Goal: Check status: Check status

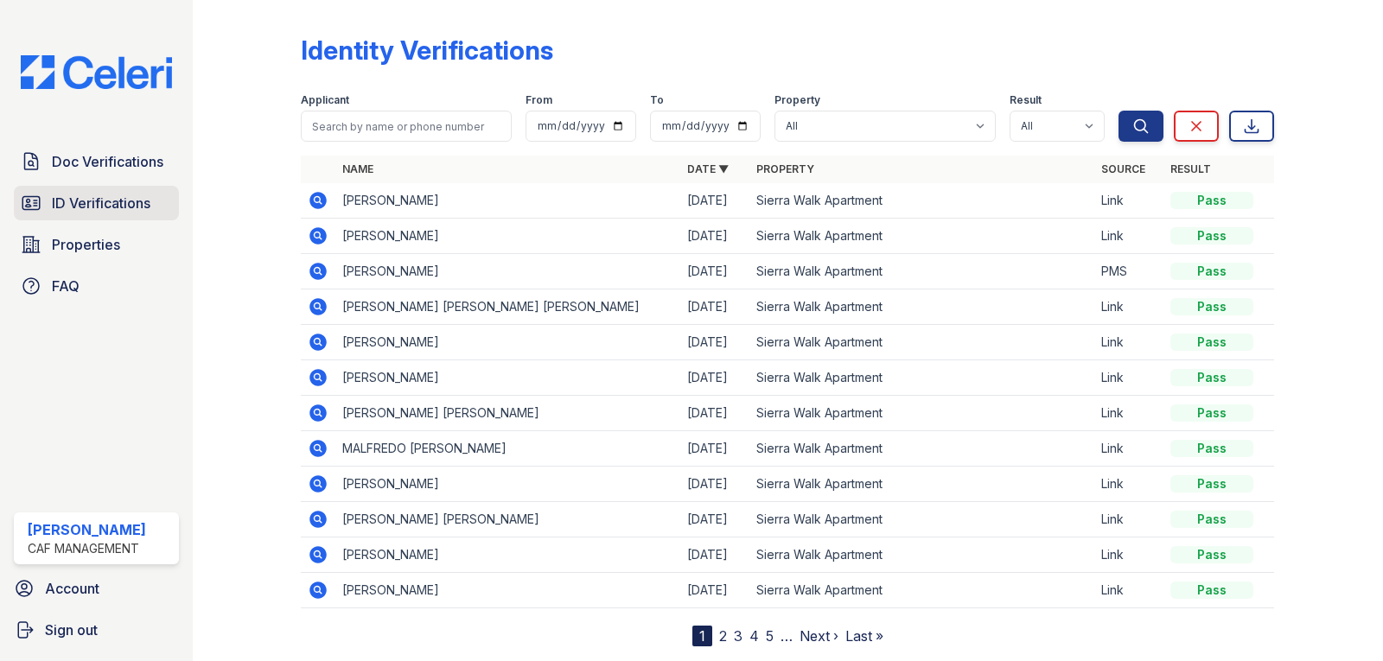
click at [103, 204] on span "ID Verifications" at bounding box center [101, 203] width 99 height 21
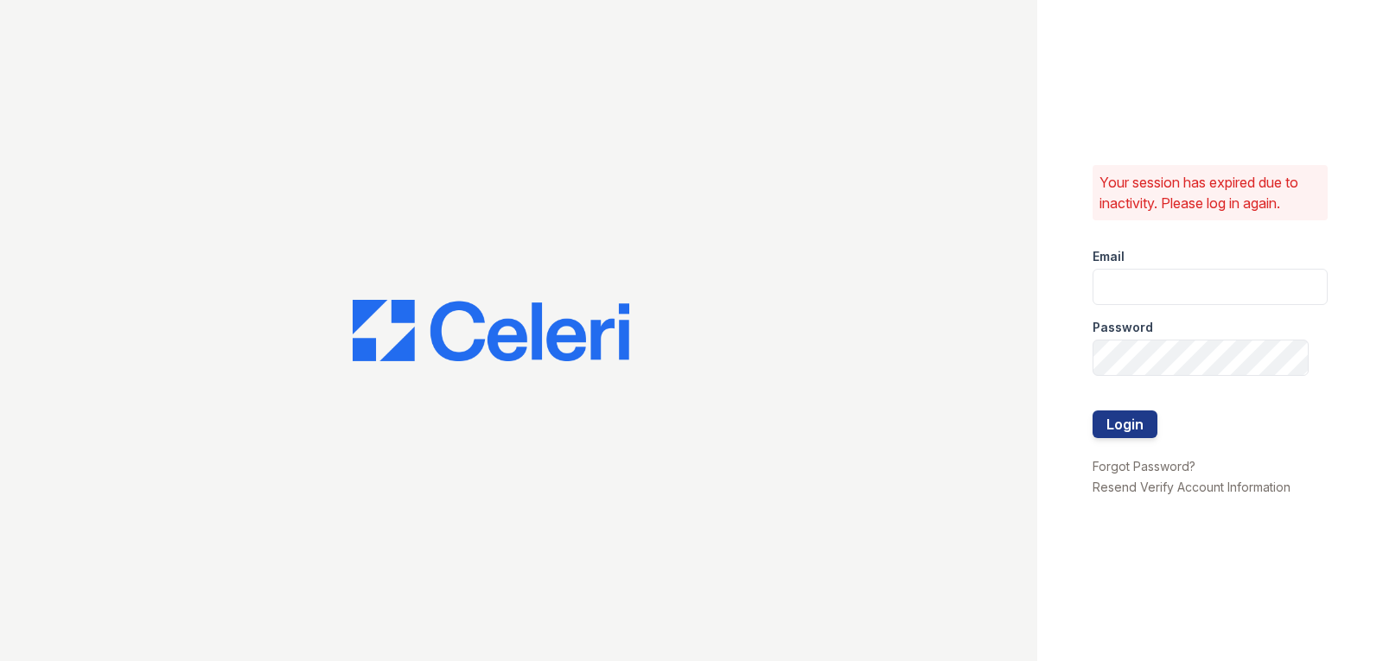
type input "sierrawalk.pm@cafmanagement.com"
click at [1141, 435] on button "Login" at bounding box center [1124, 424] width 65 height 28
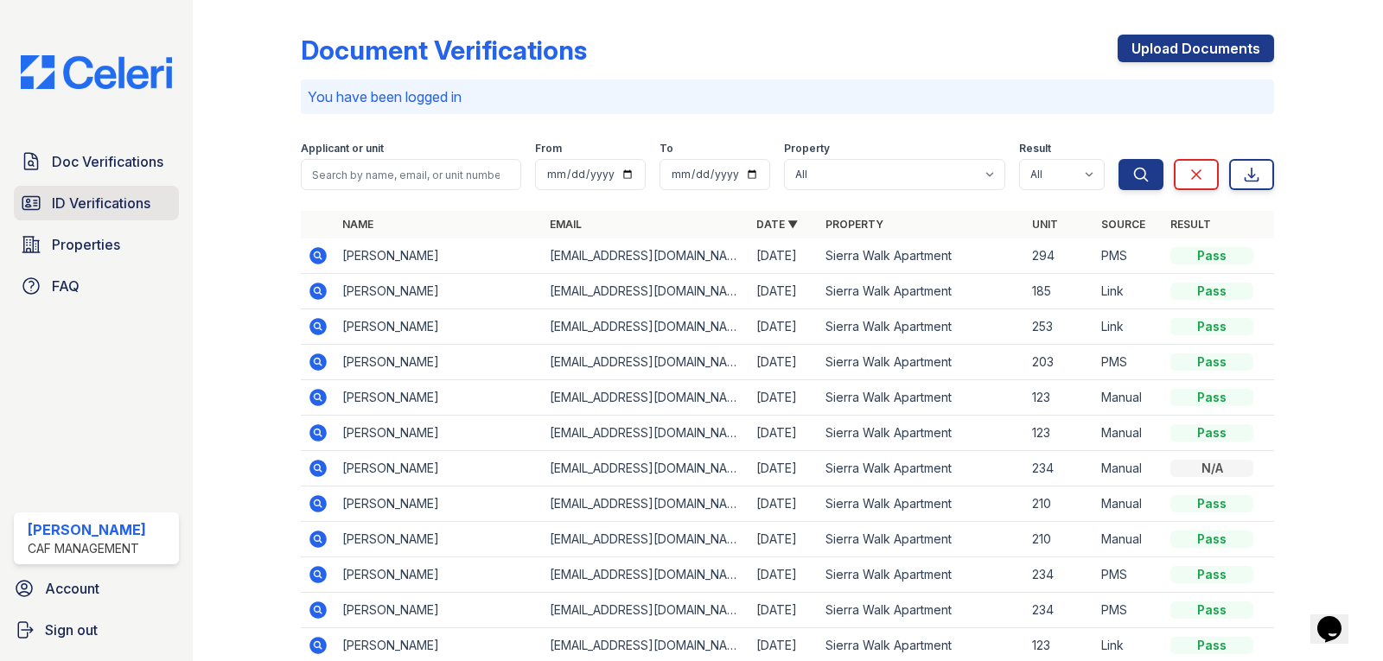
click at [118, 205] on span "ID Verifications" at bounding box center [101, 203] width 99 height 21
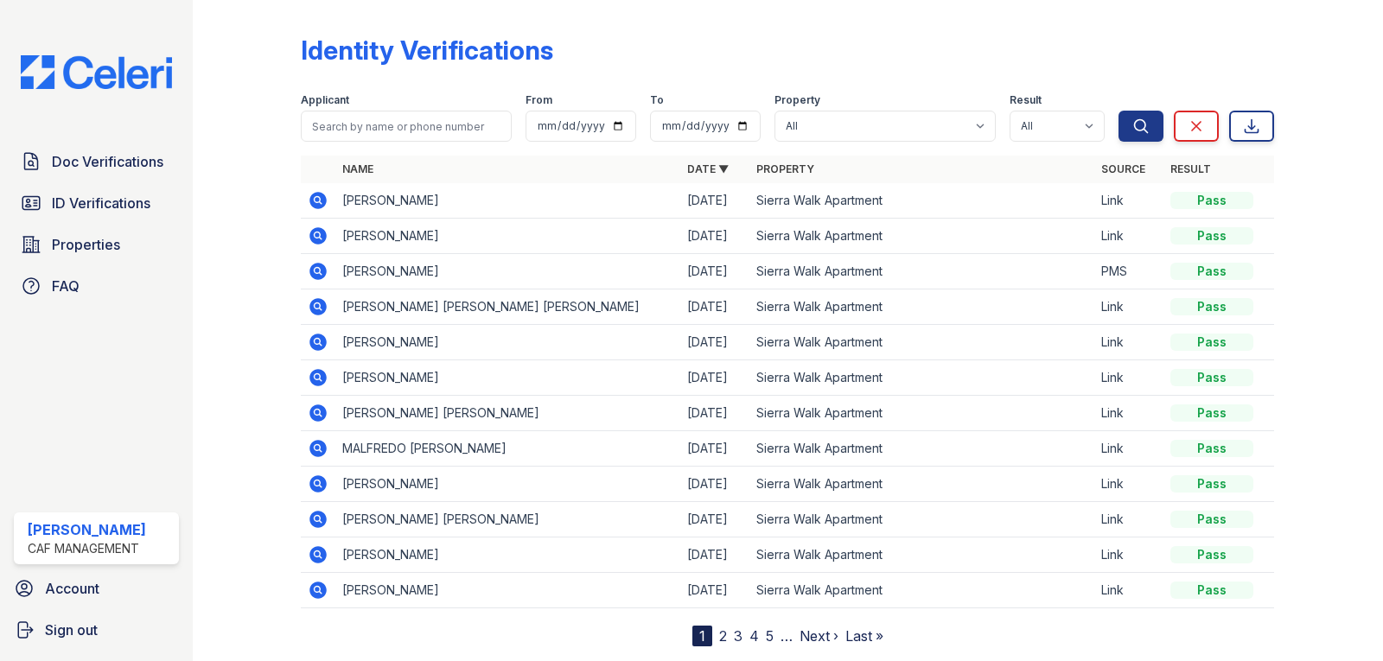
click at [315, 266] on icon at bounding box center [318, 271] width 17 height 17
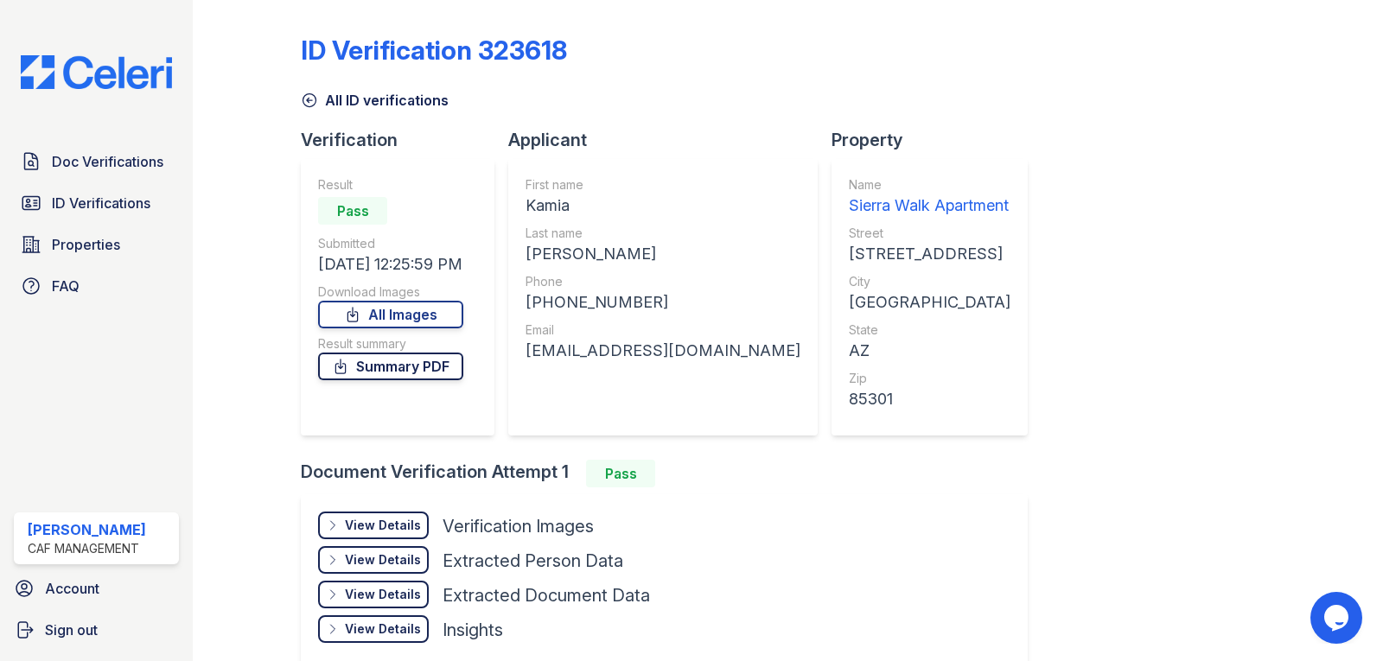
click at [436, 372] on link "Summary PDF" at bounding box center [390, 367] width 145 height 28
click at [418, 321] on link "All Images" at bounding box center [390, 315] width 145 height 28
click at [91, 162] on span "Doc Verifications" at bounding box center [107, 161] width 111 height 21
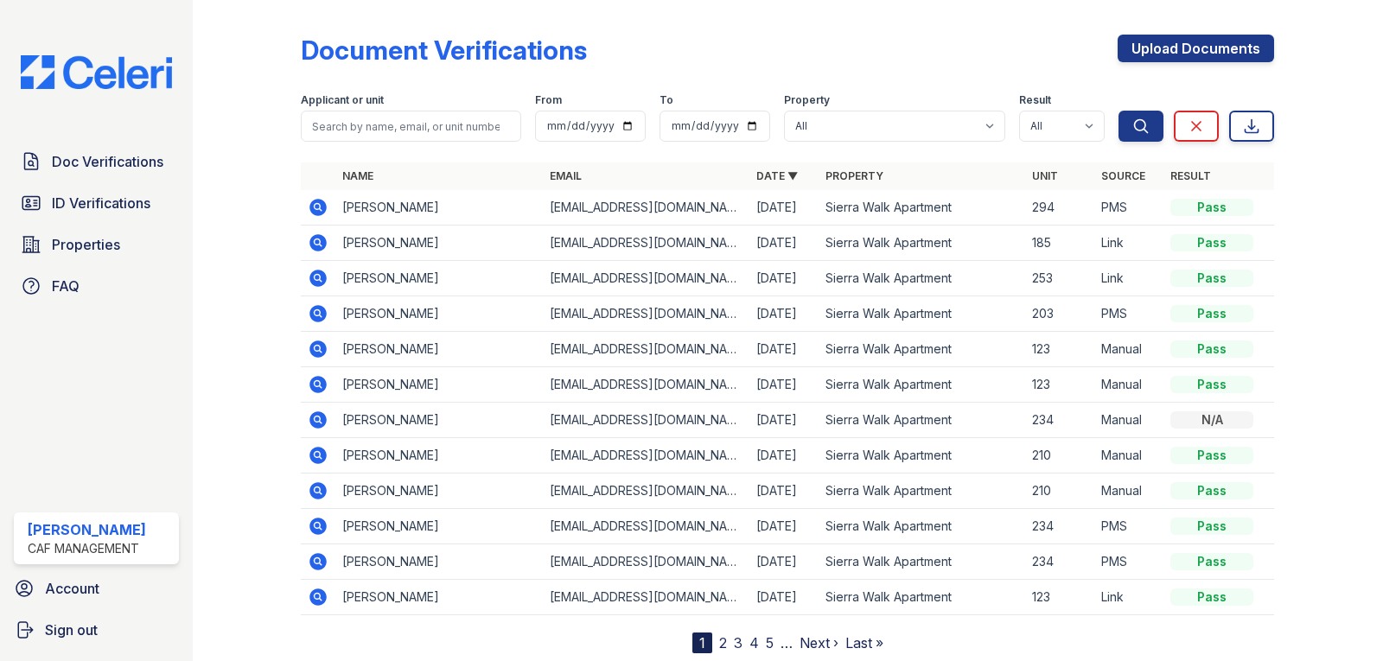
click at [316, 209] on icon at bounding box center [318, 207] width 21 height 21
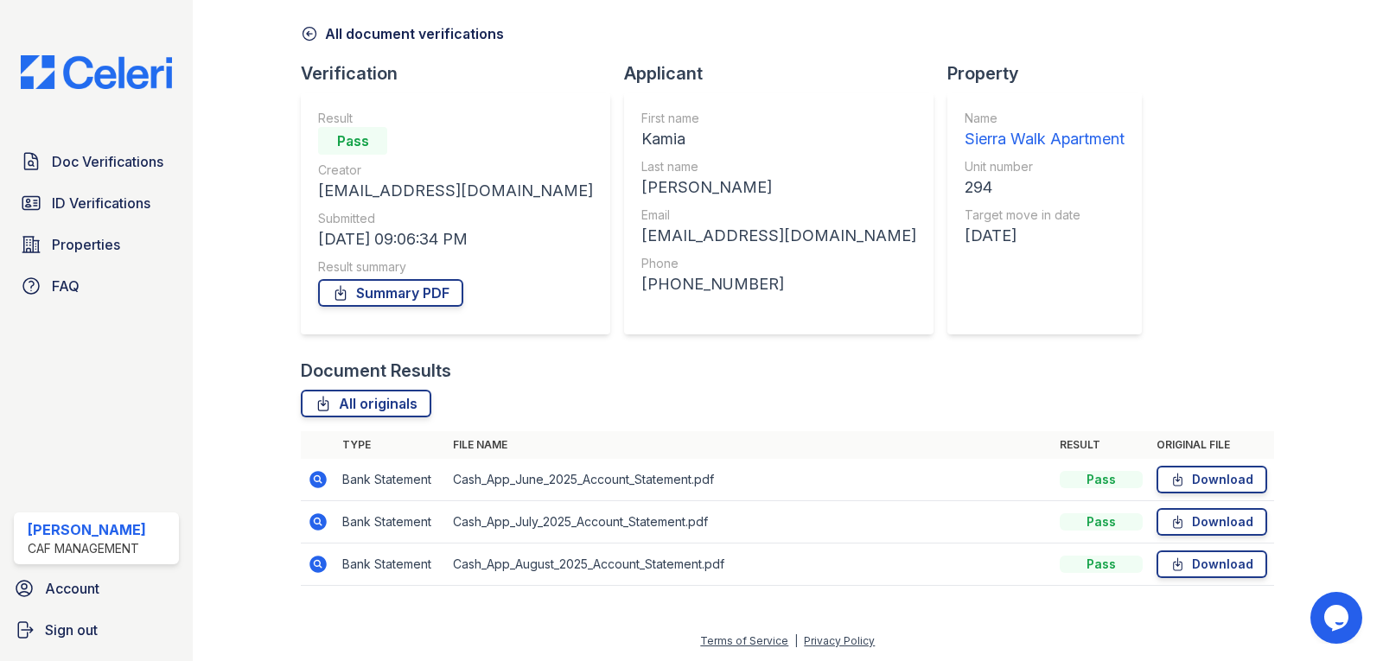
scroll to position [67, 0]
click at [99, 163] on span "Doc Verifications" at bounding box center [107, 161] width 111 height 21
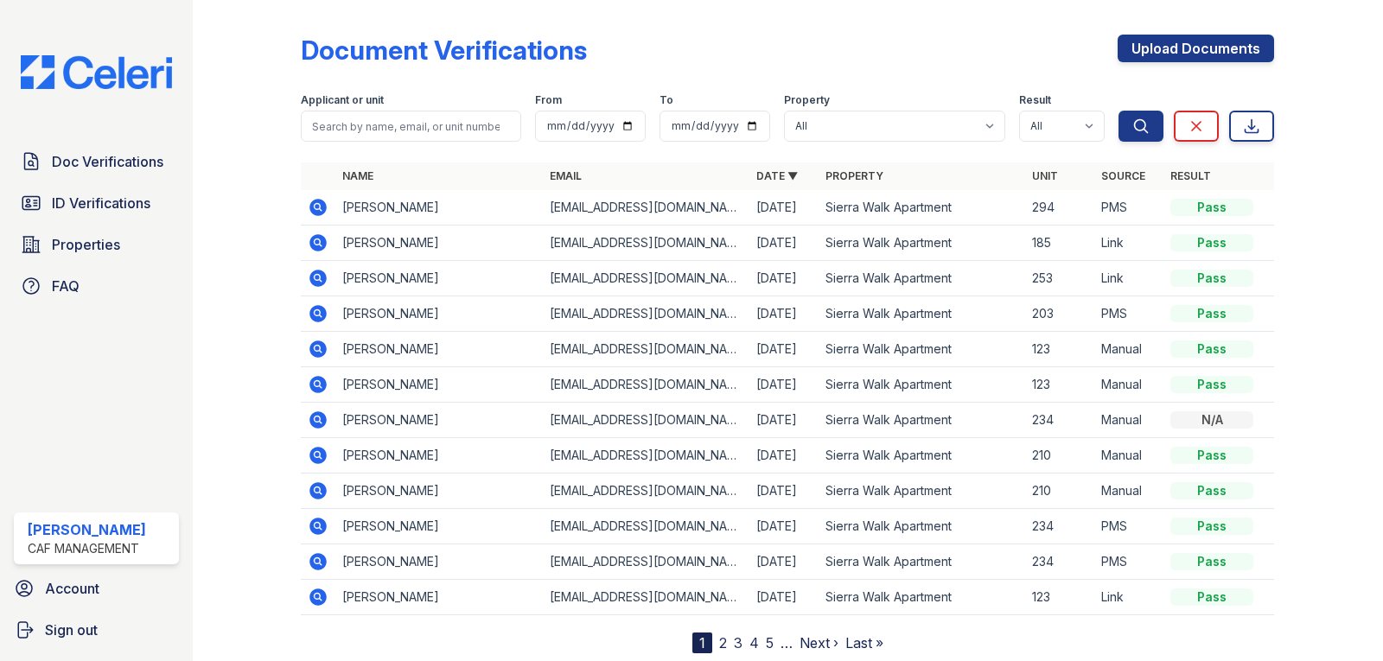
click at [315, 245] on icon at bounding box center [318, 242] width 17 height 17
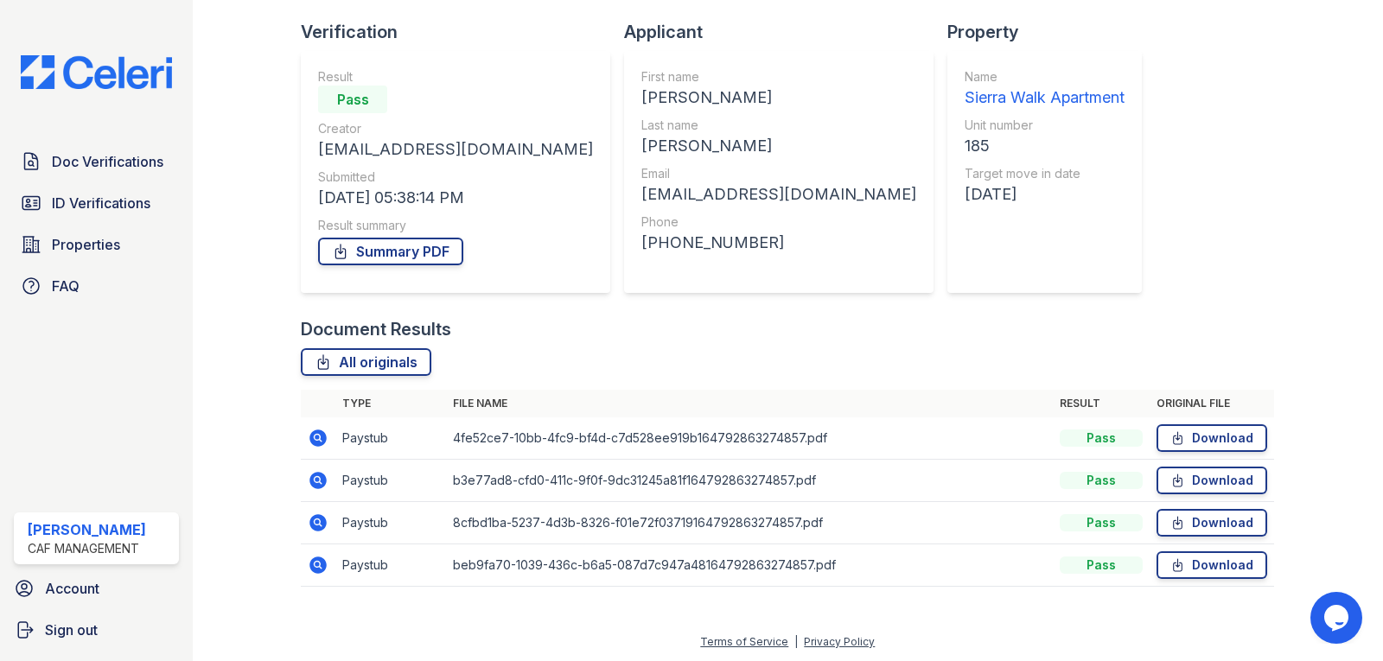
scroll to position [110, 0]
click at [411, 257] on link "Summary PDF" at bounding box center [390, 250] width 145 height 28
click at [143, 207] on span "ID Verifications" at bounding box center [101, 203] width 99 height 21
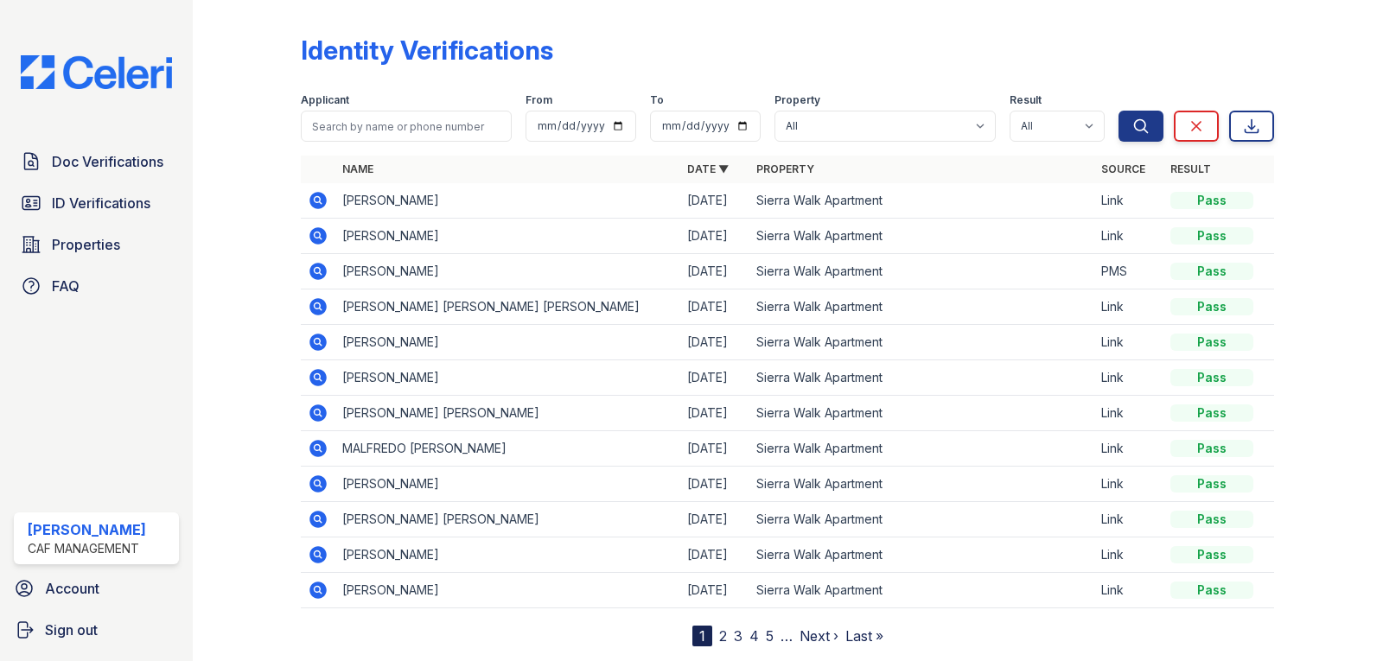
click at [319, 309] on icon at bounding box center [318, 306] width 17 height 17
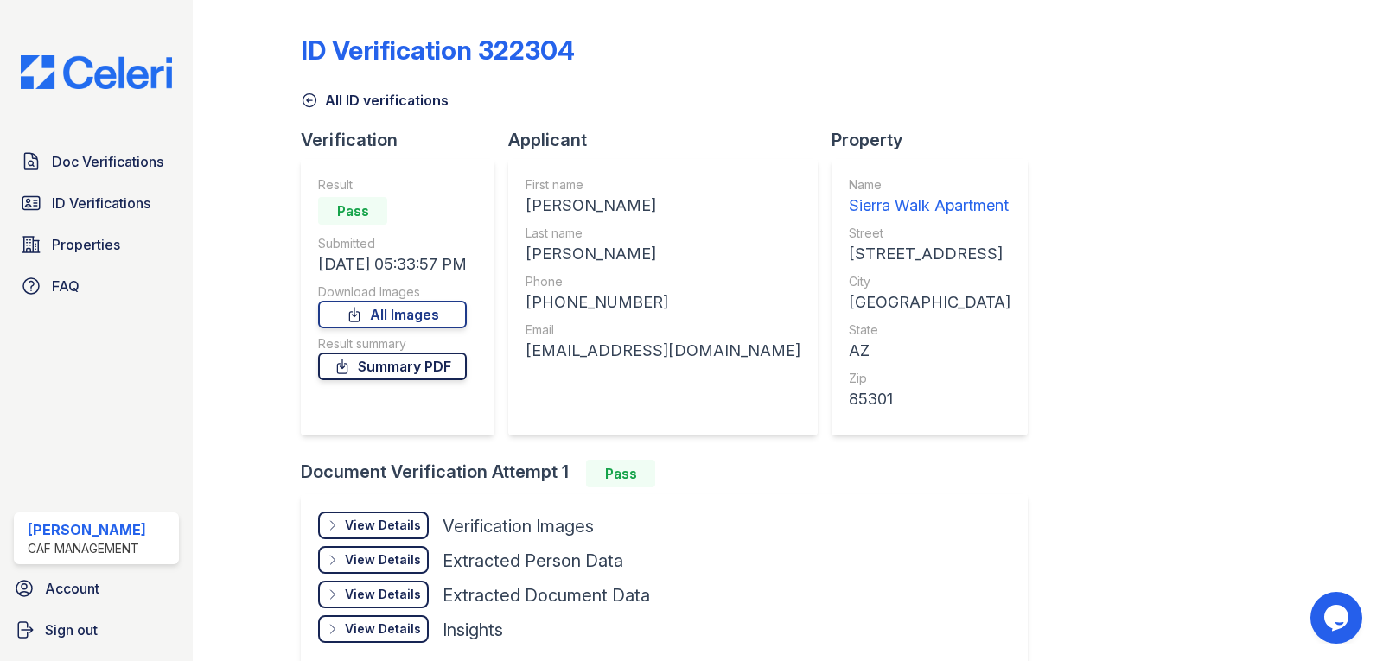
click at [431, 371] on link "Summary PDF" at bounding box center [392, 367] width 149 height 28
click at [307, 102] on icon at bounding box center [309, 100] width 17 height 17
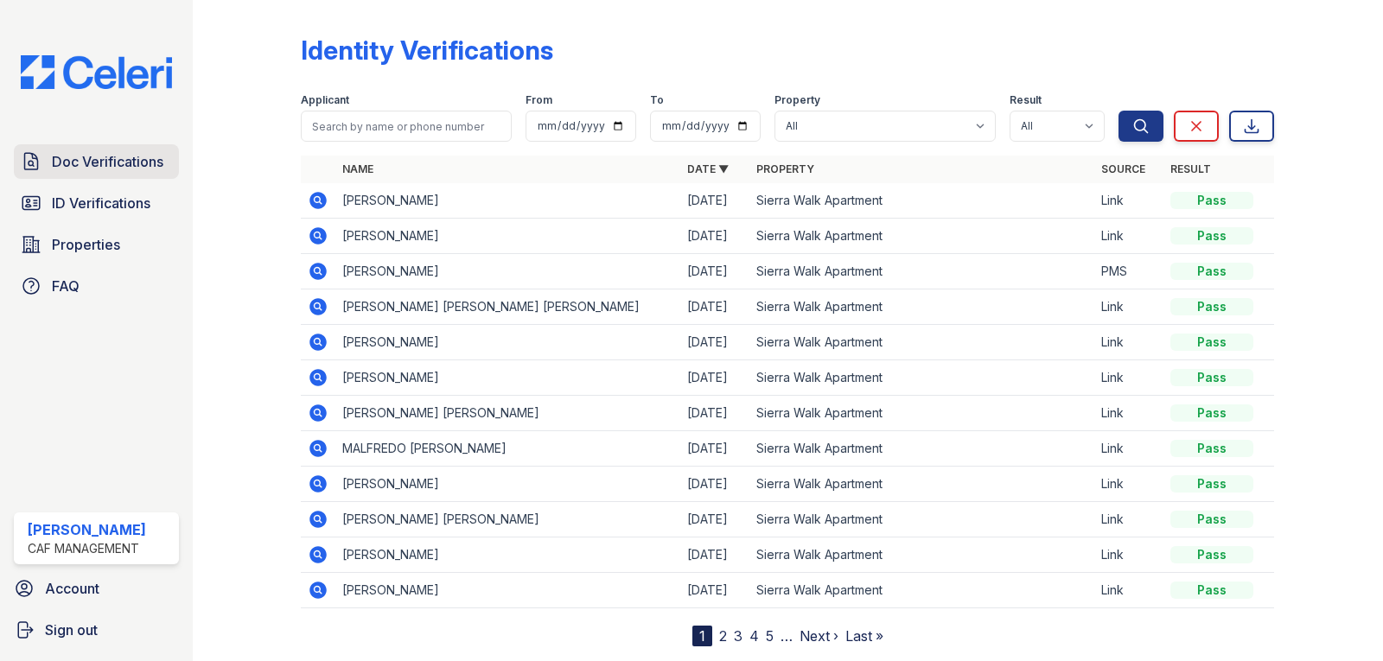
click at [111, 170] on span "Doc Verifications" at bounding box center [107, 161] width 111 height 21
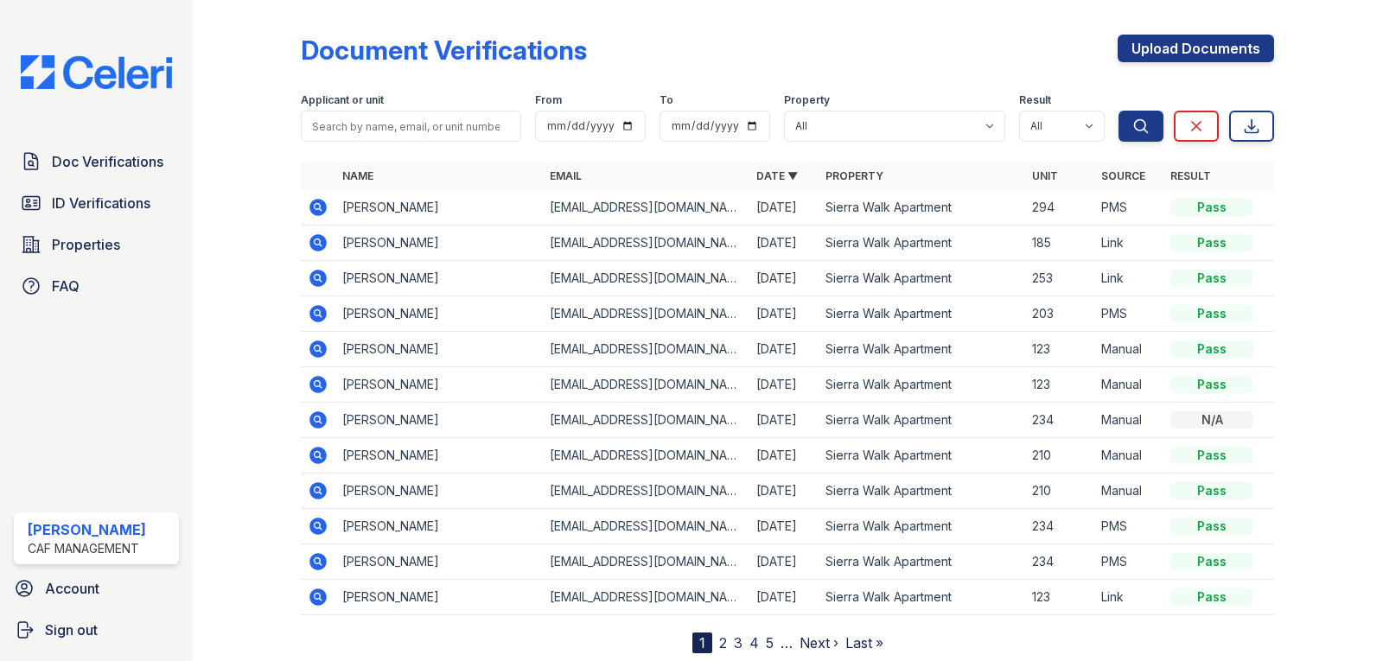
click at [317, 244] on icon at bounding box center [317, 241] width 4 height 4
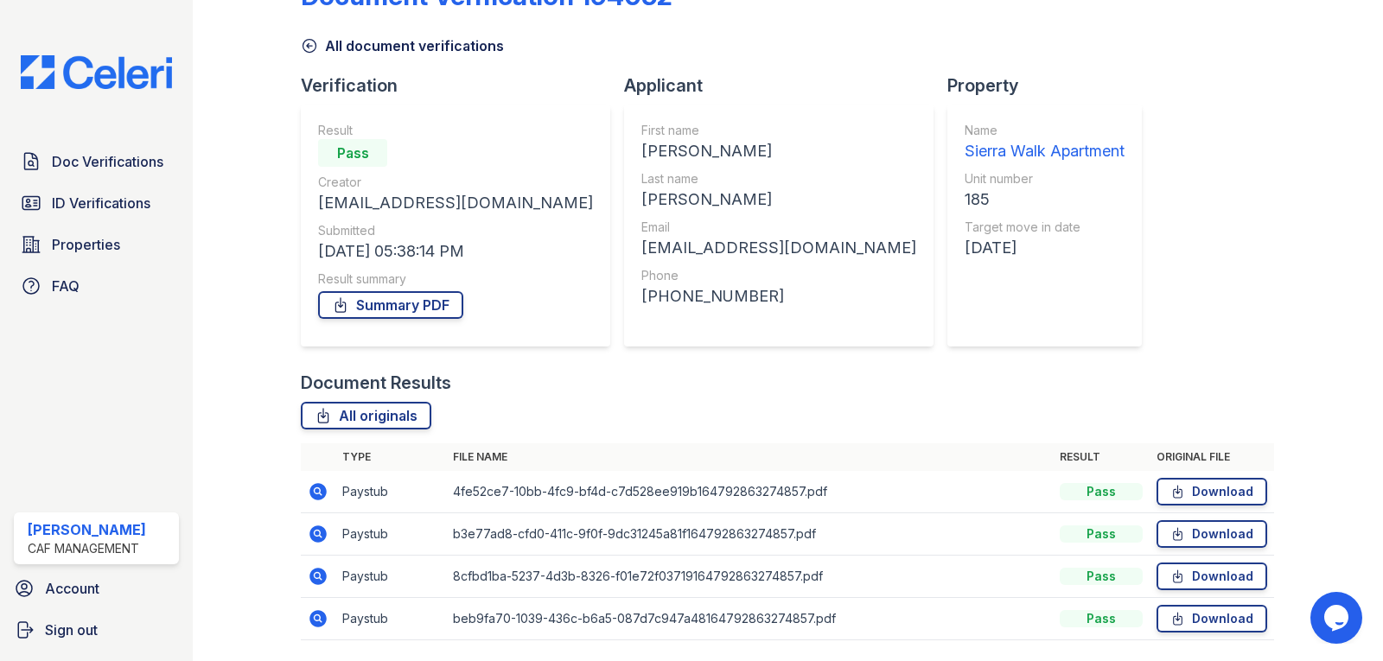
scroll to position [110, 0]
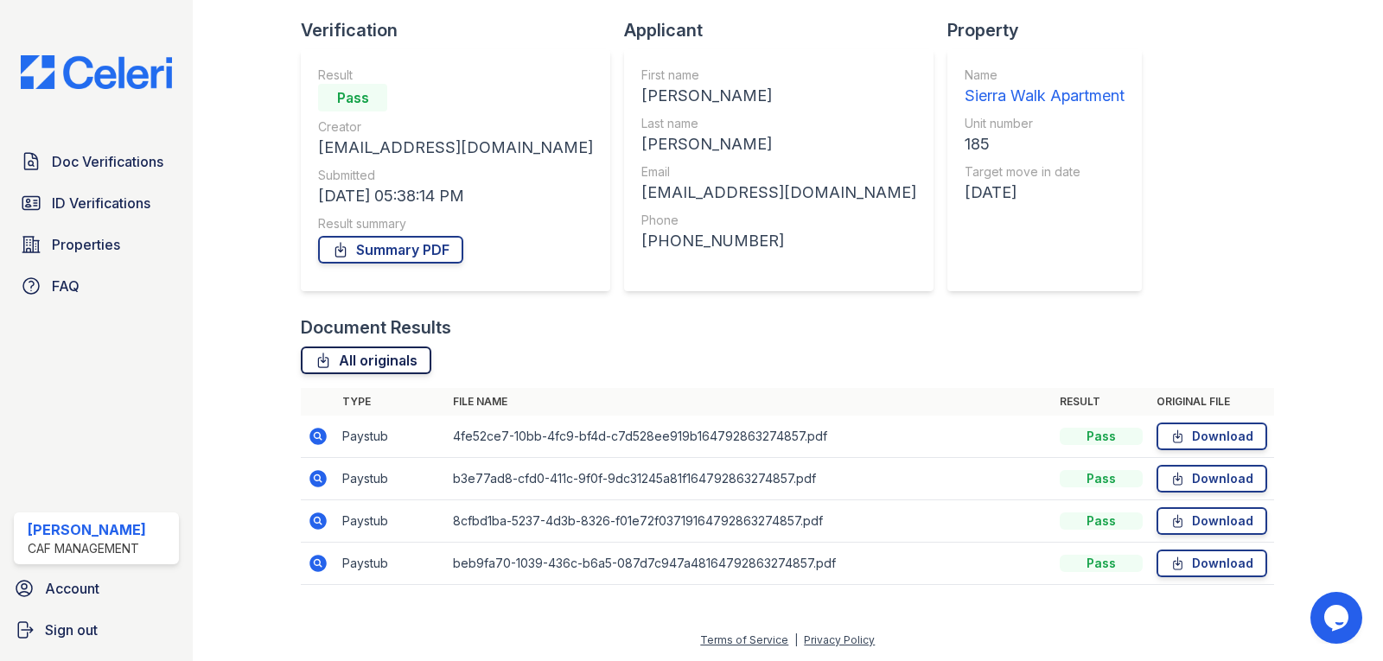
click at [380, 362] on link "All originals" at bounding box center [366, 361] width 130 height 28
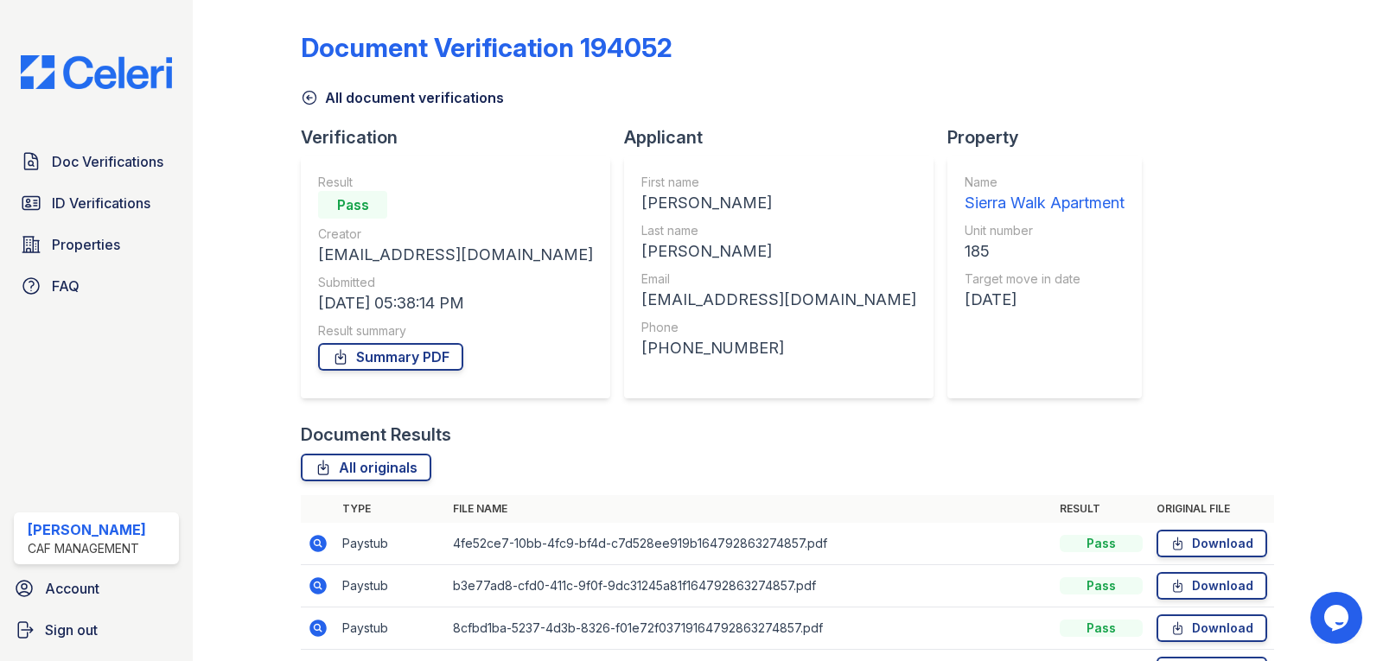
scroll to position [0, 0]
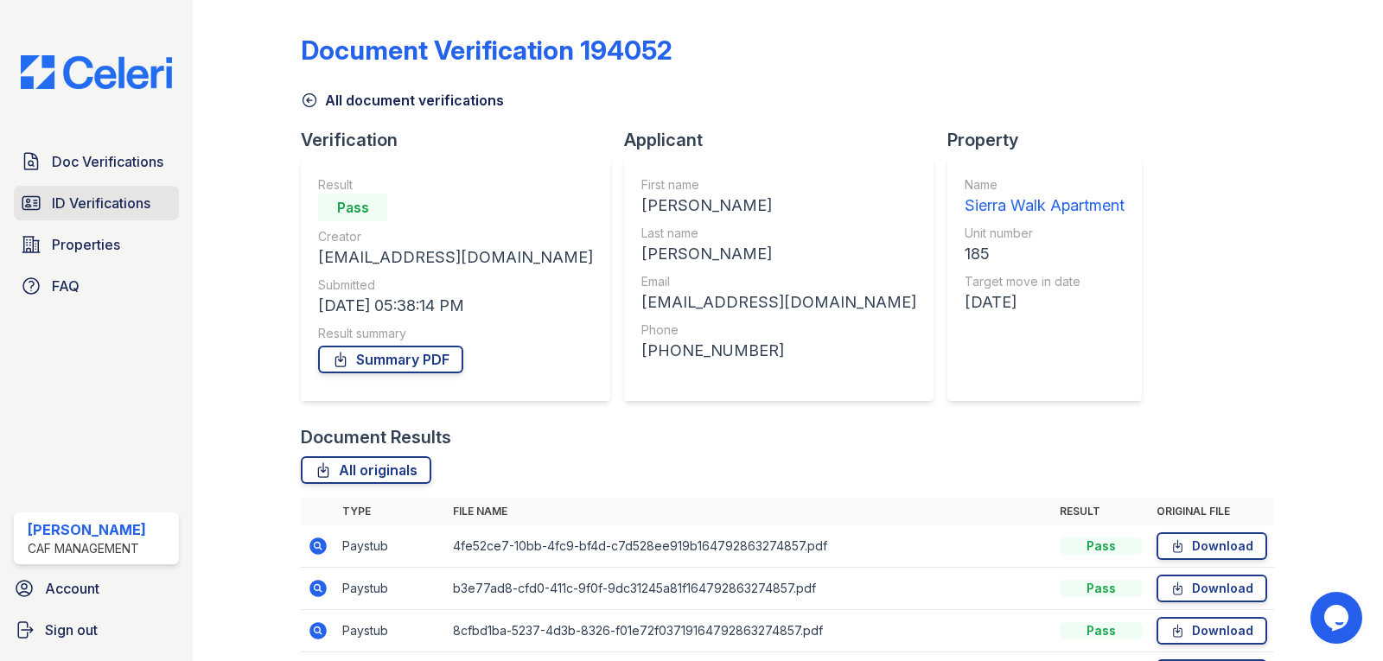
click at [81, 211] on span "ID Verifications" at bounding box center [101, 203] width 99 height 21
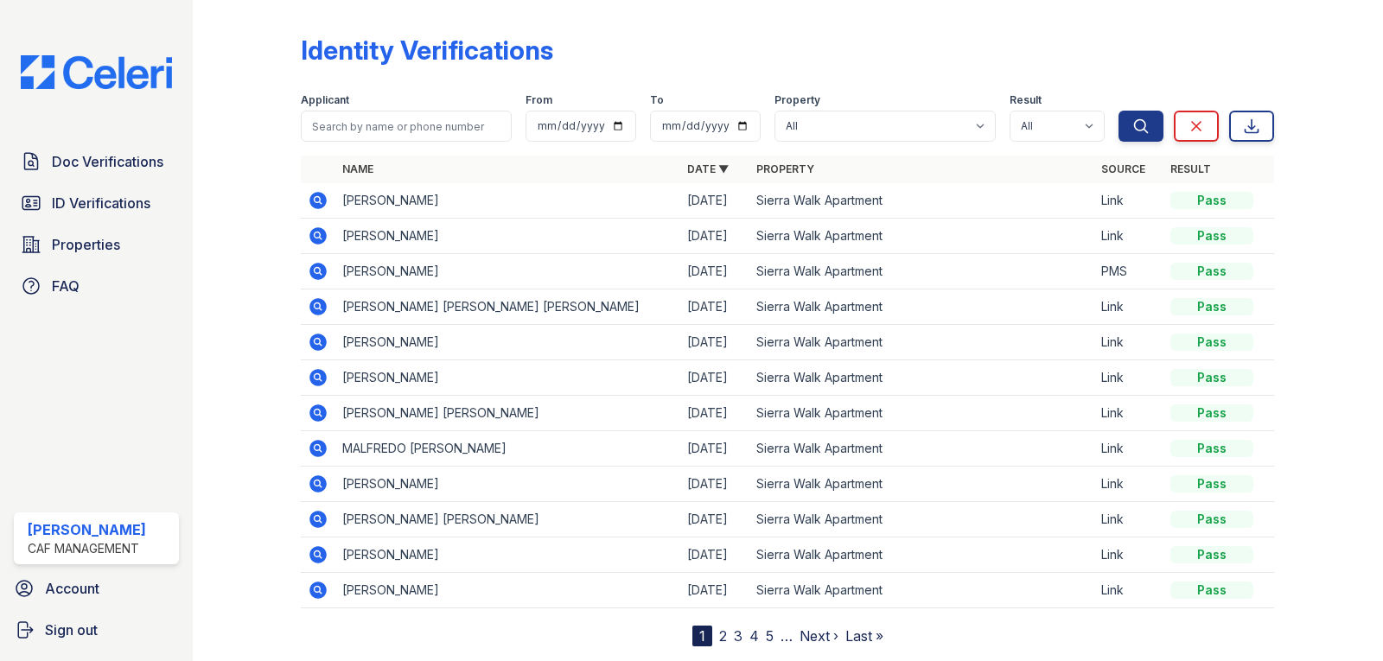
click at [316, 305] on icon at bounding box center [317, 305] width 4 height 4
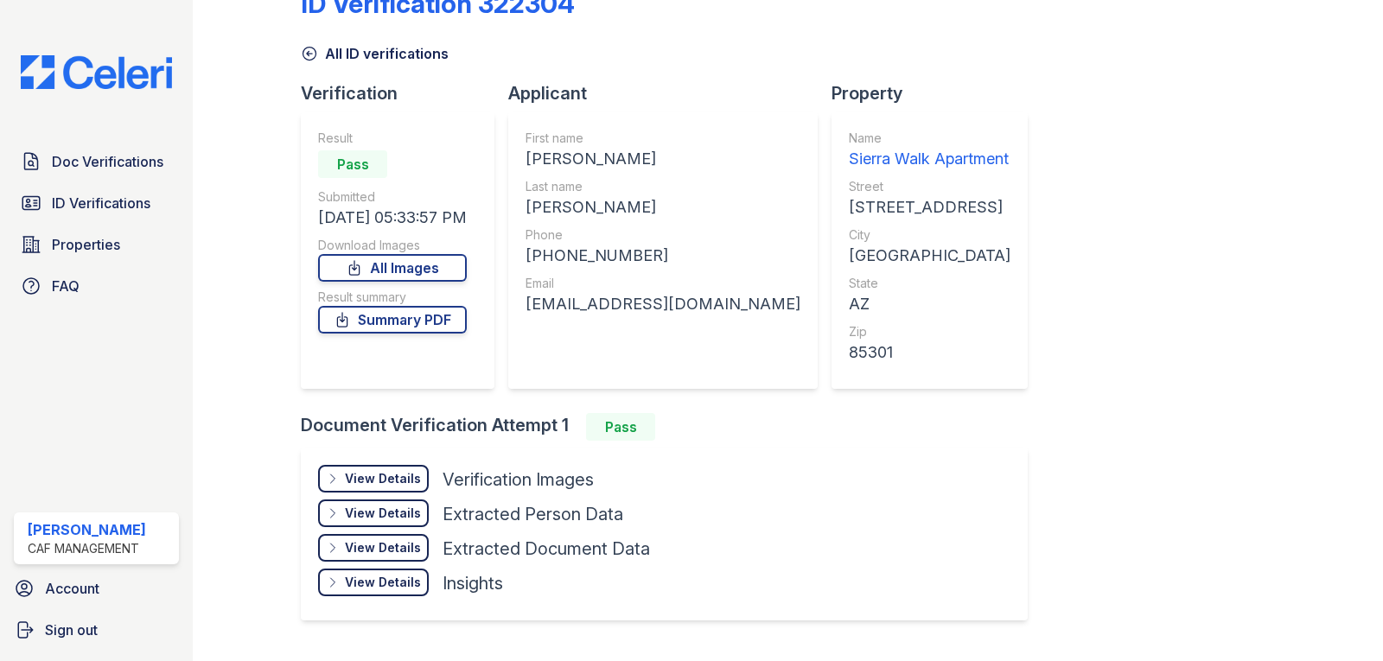
scroll to position [89, 0]
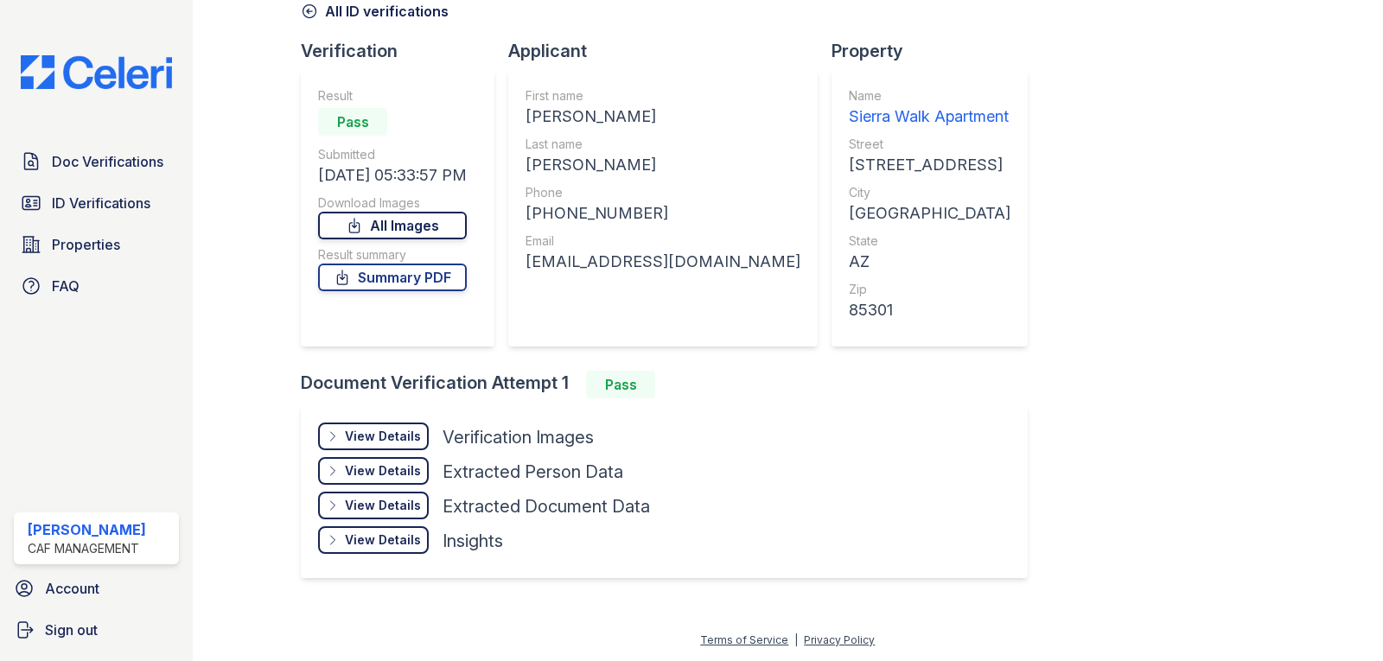
click at [400, 227] on link "All Images" at bounding box center [392, 226] width 149 height 28
